Goal: Find specific page/section

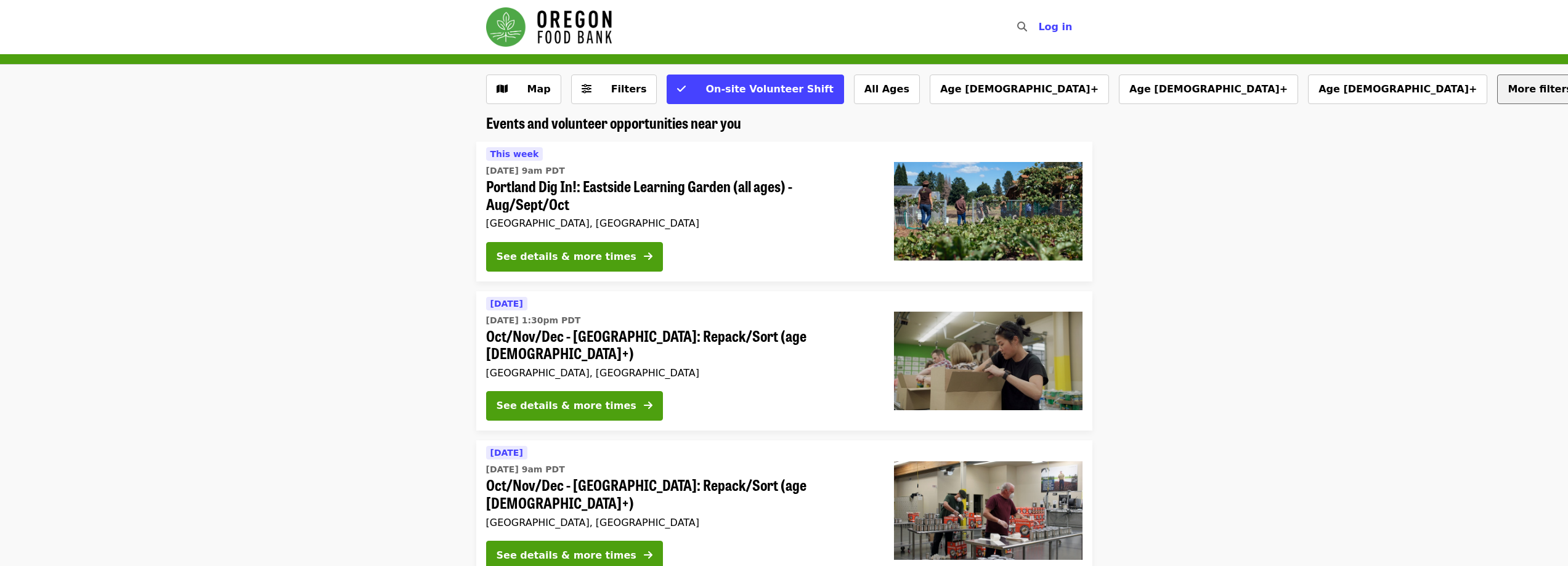
click at [1507, 90] on span "More filters..." at bounding box center [1545, 89] width 76 height 12
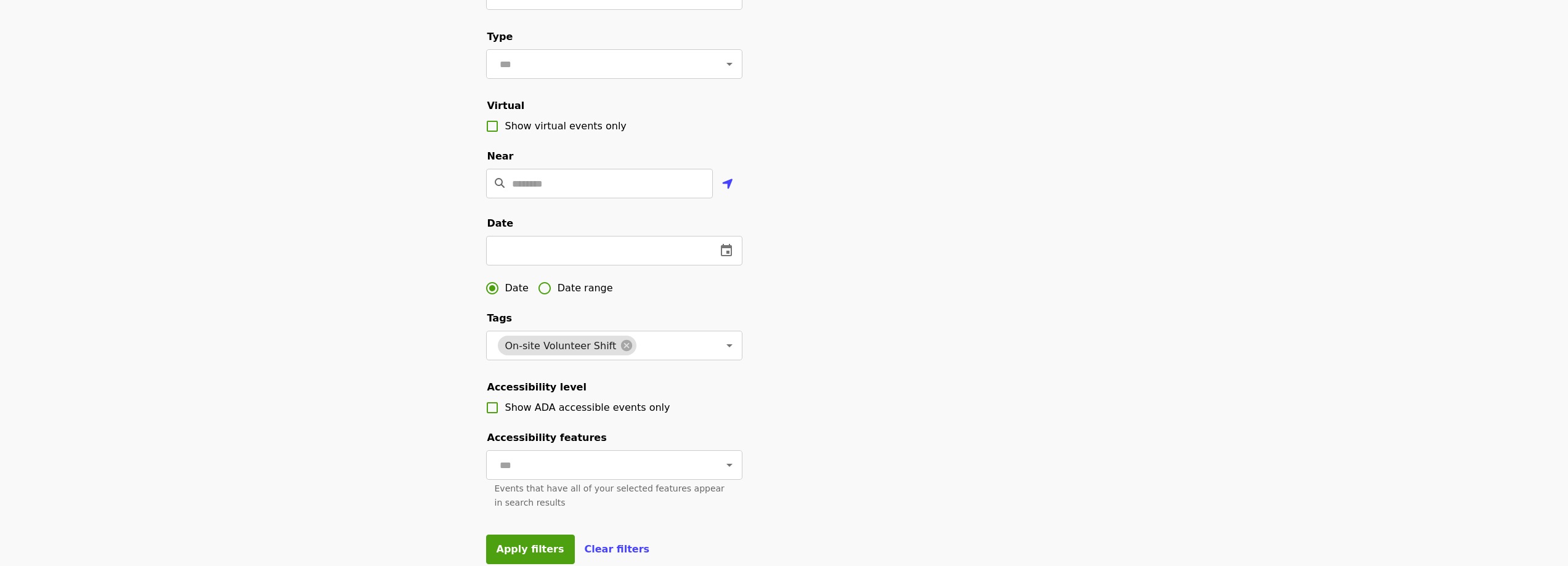
scroll to position [185, 0]
click at [604, 263] on input "text" at bounding box center [595, 248] width 220 height 30
click at [731, 254] on icon "change date" at bounding box center [726, 247] width 11 height 13
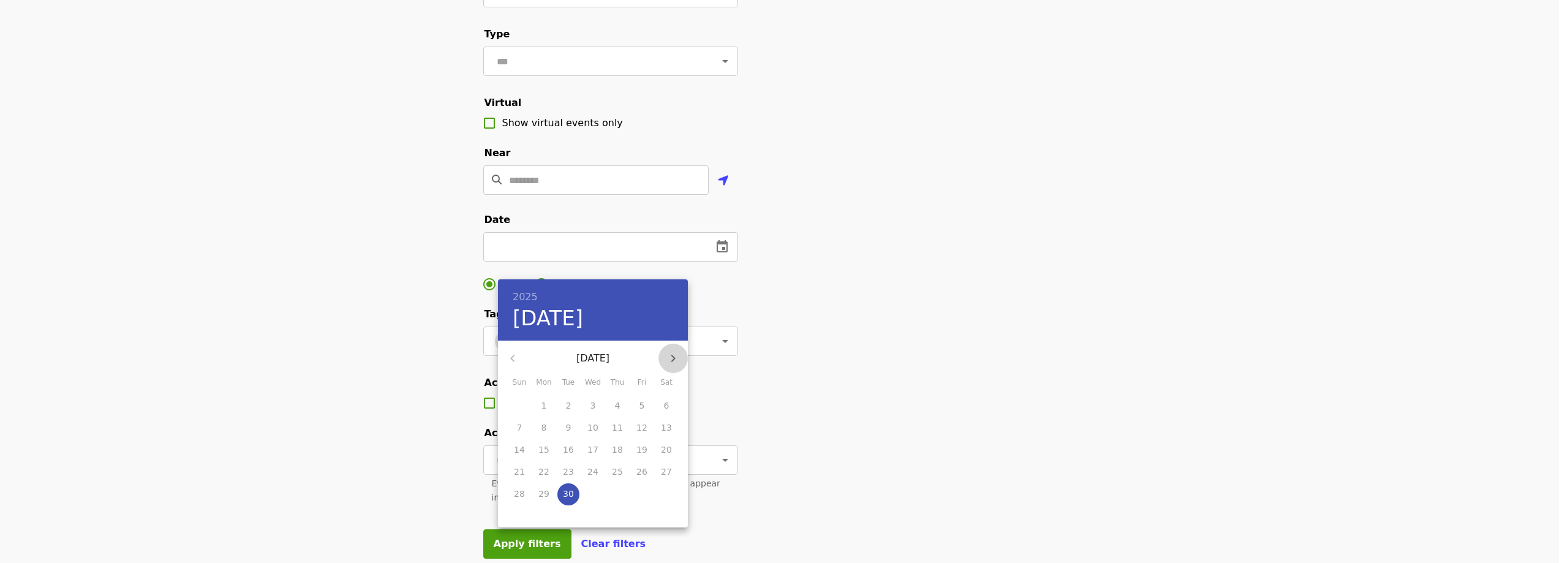
click at [676, 360] on icon "button" at bounding box center [673, 358] width 14 height 14
click at [567, 426] on p "7" at bounding box center [569, 428] width 5 height 13
type input "**********"
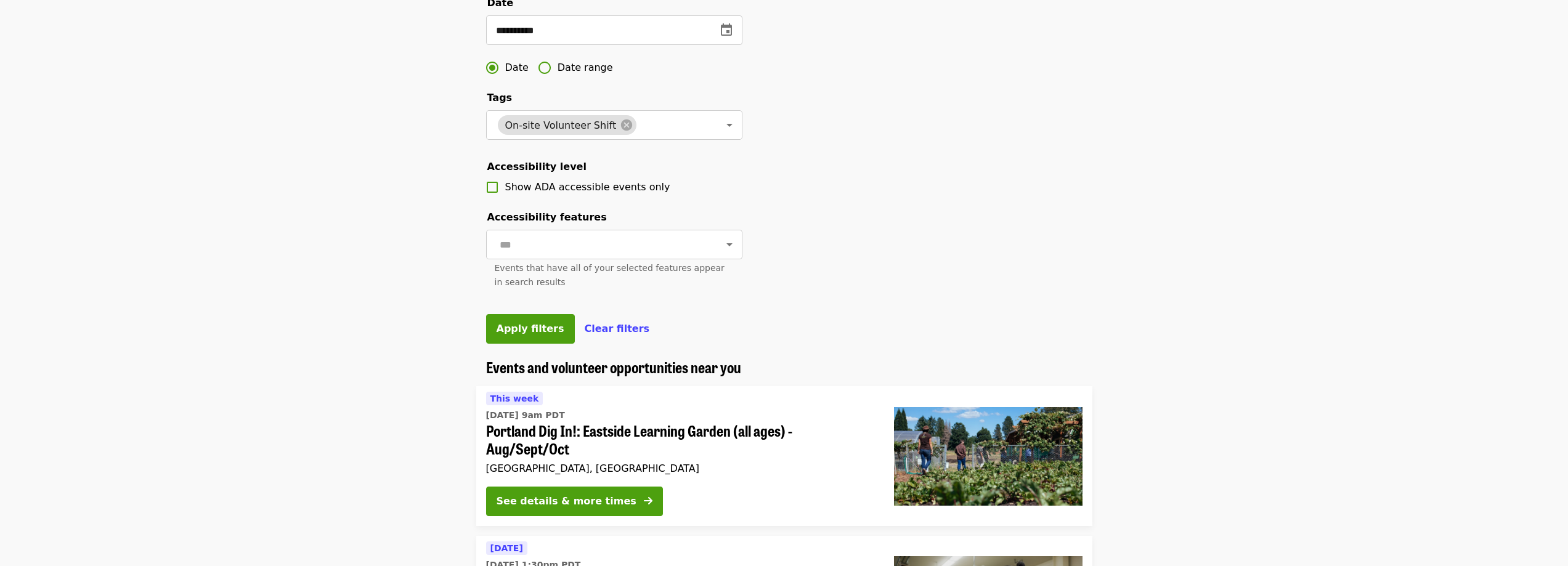
scroll to position [554, 0]
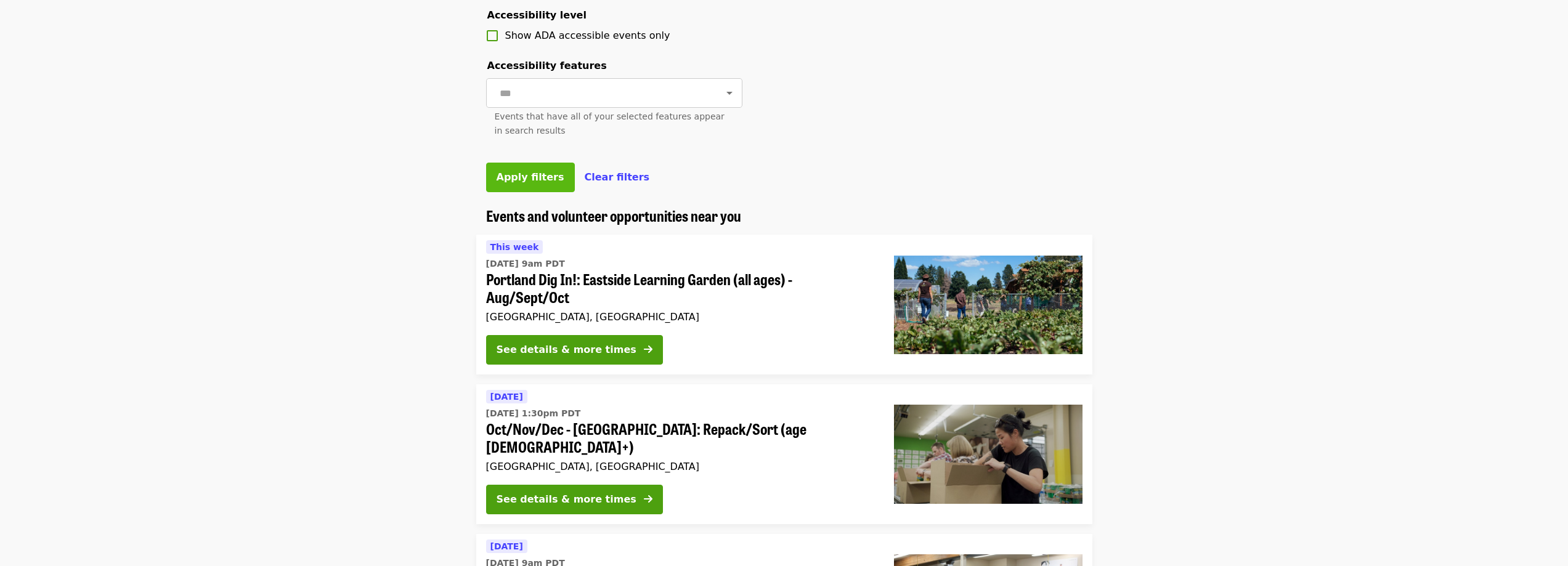
click at [511, 183] on span "Apply filters" at bounding box center [530, 177] width 68 height 12
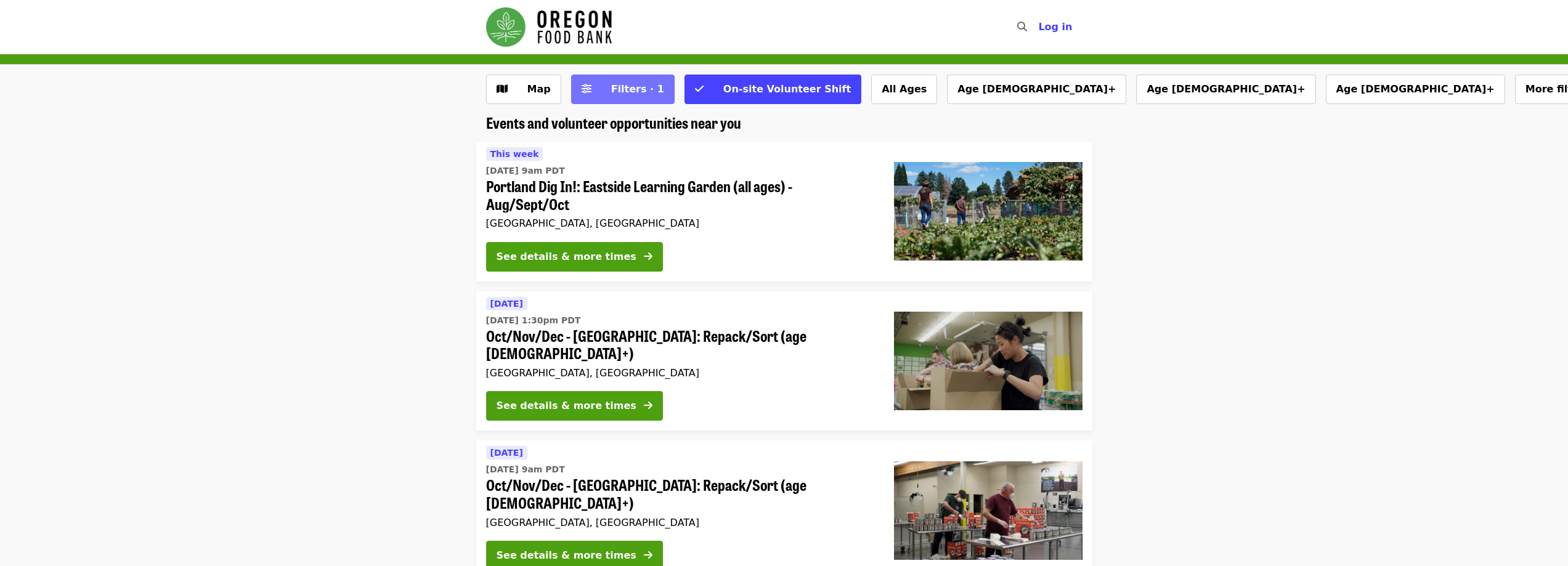
click at [622, 90] on span "Filters · 1" at bounding box center [637, 89] width 53 height 12
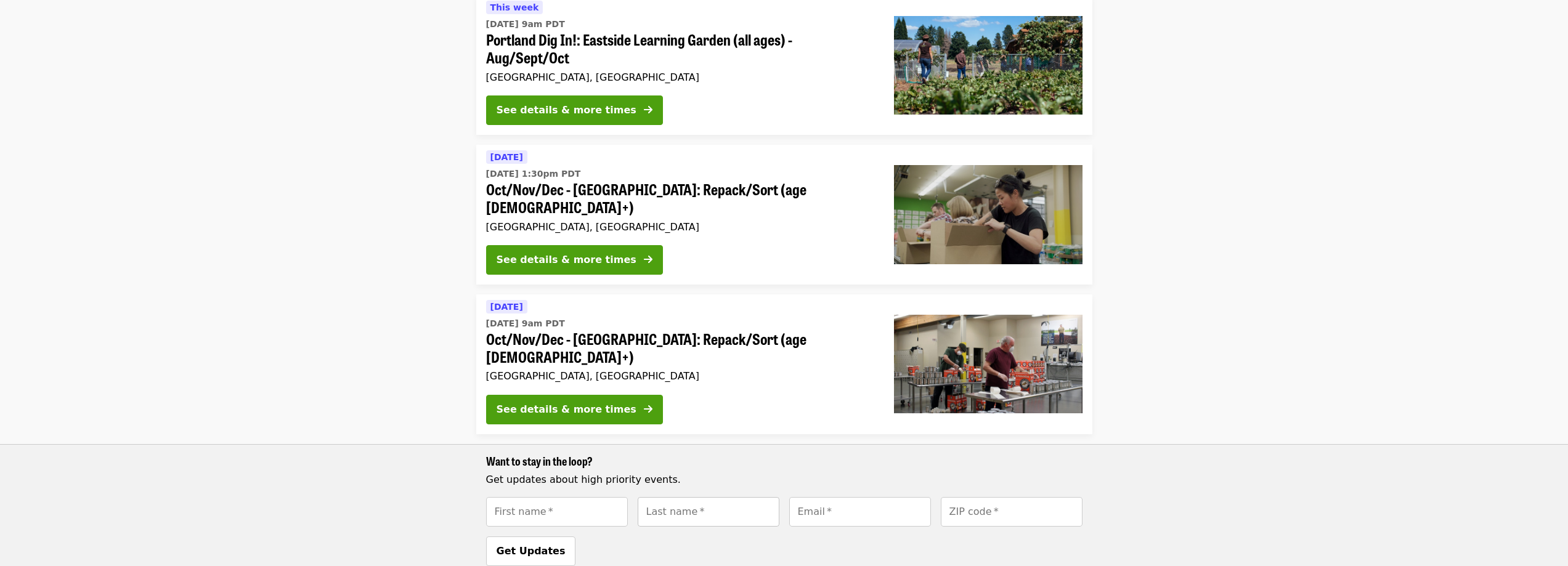
scroll to position [862, 0]
